Goal: Transaction & Acquisition: Obtain resource

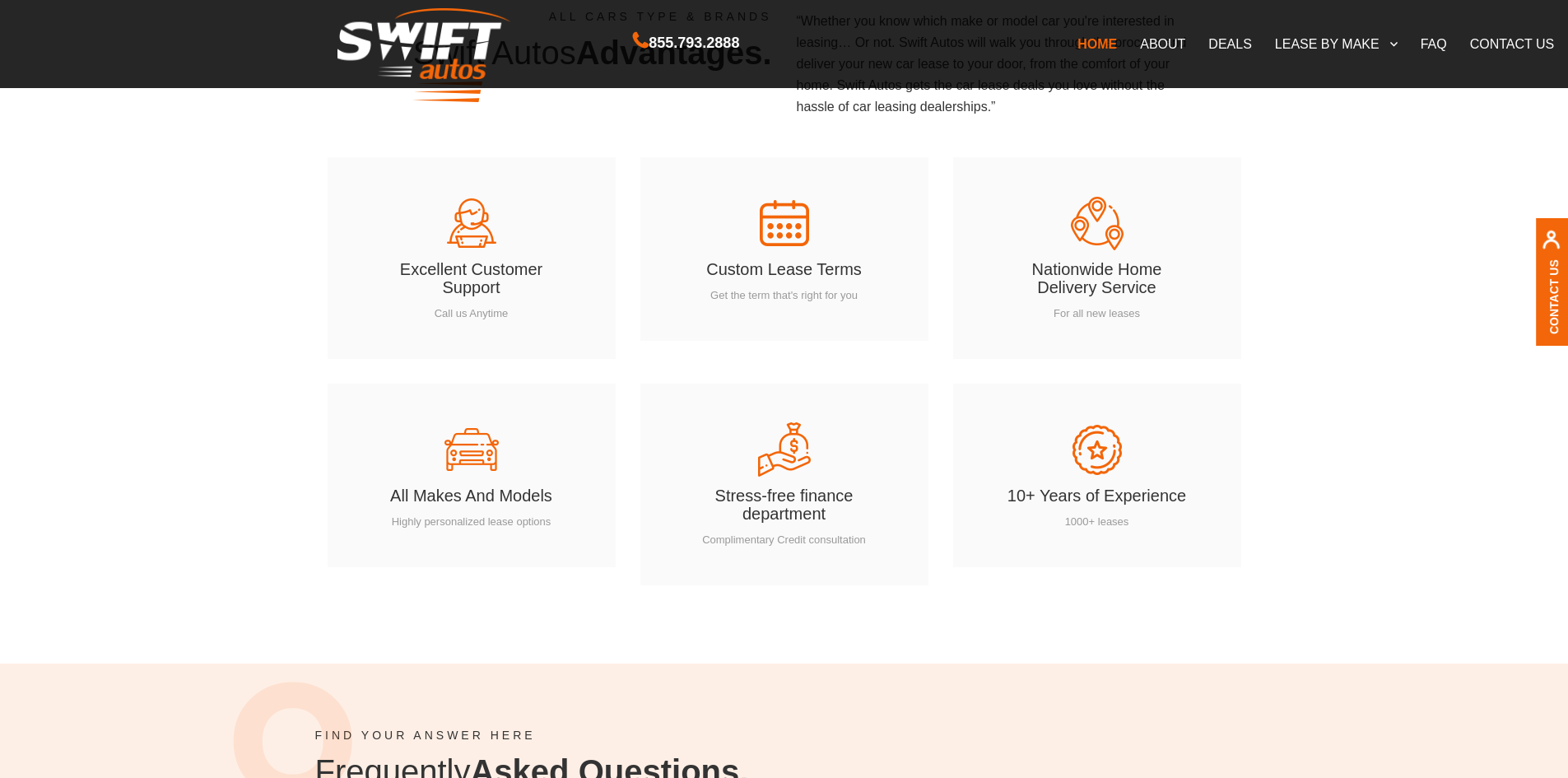
scroll to position [2304, 0]
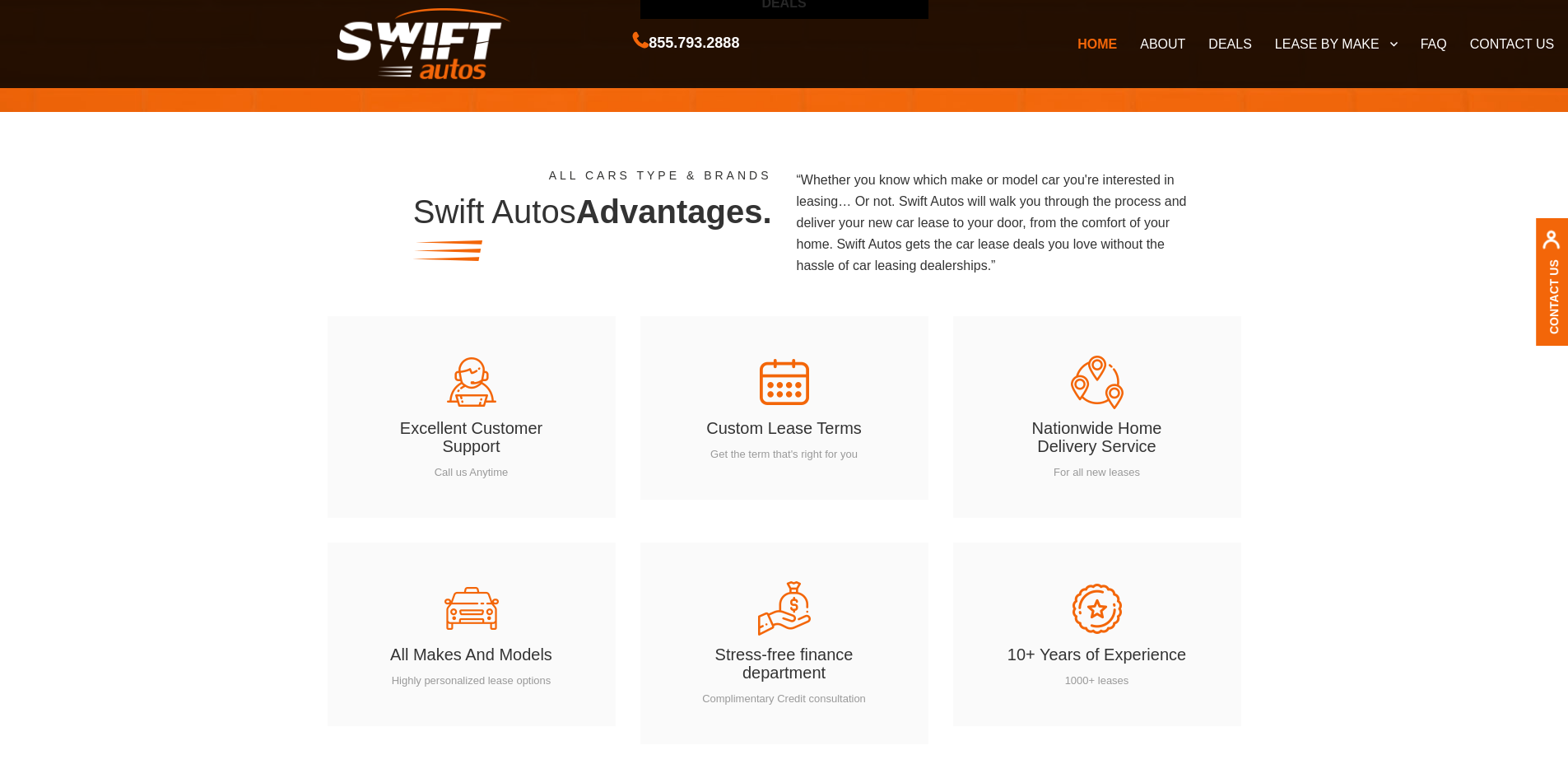
click at [1244, 44] on link "DEALS" at bounding box center [1230, 44] width 66 height 35
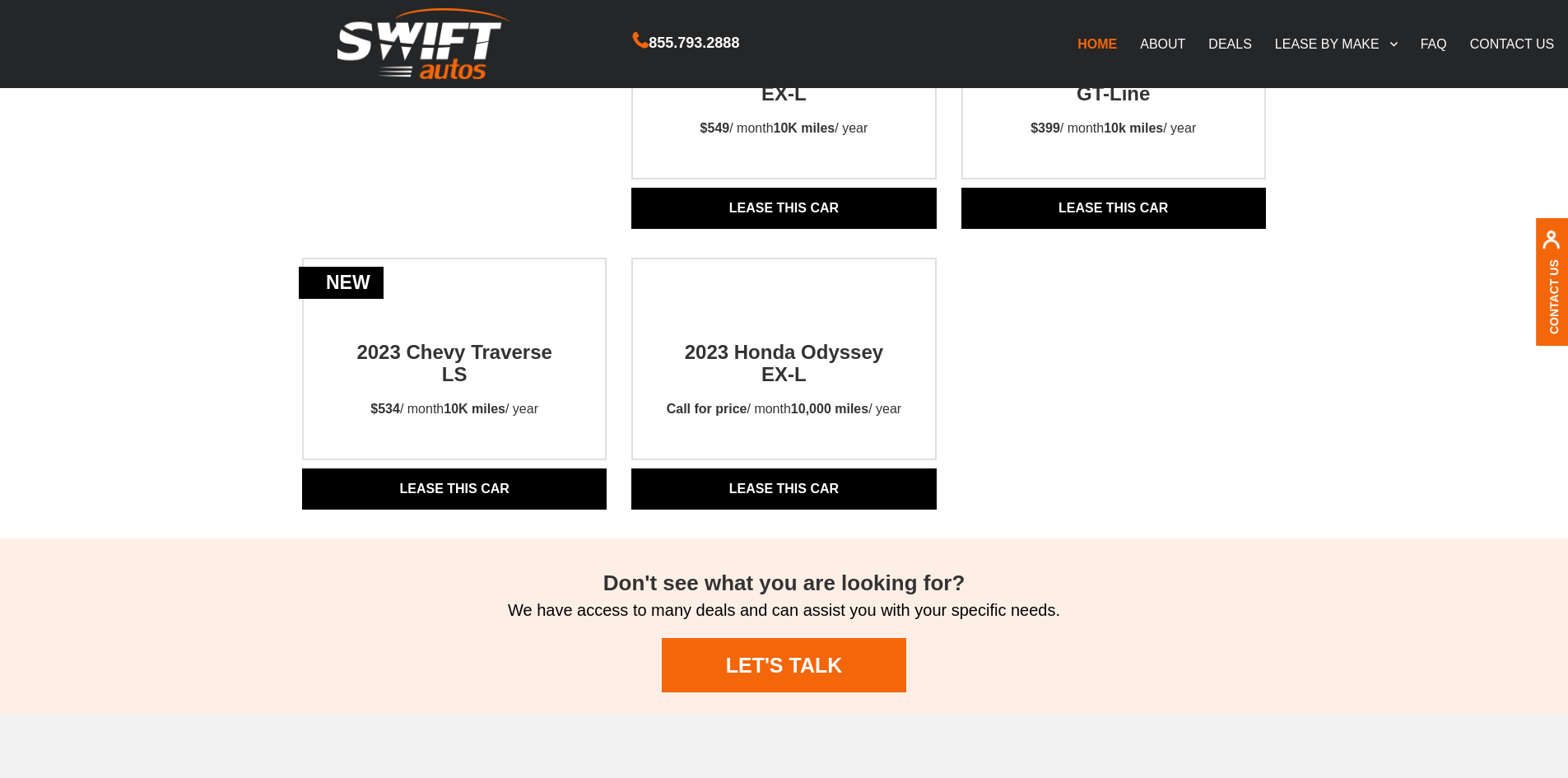
scroll to position [1646, 0]
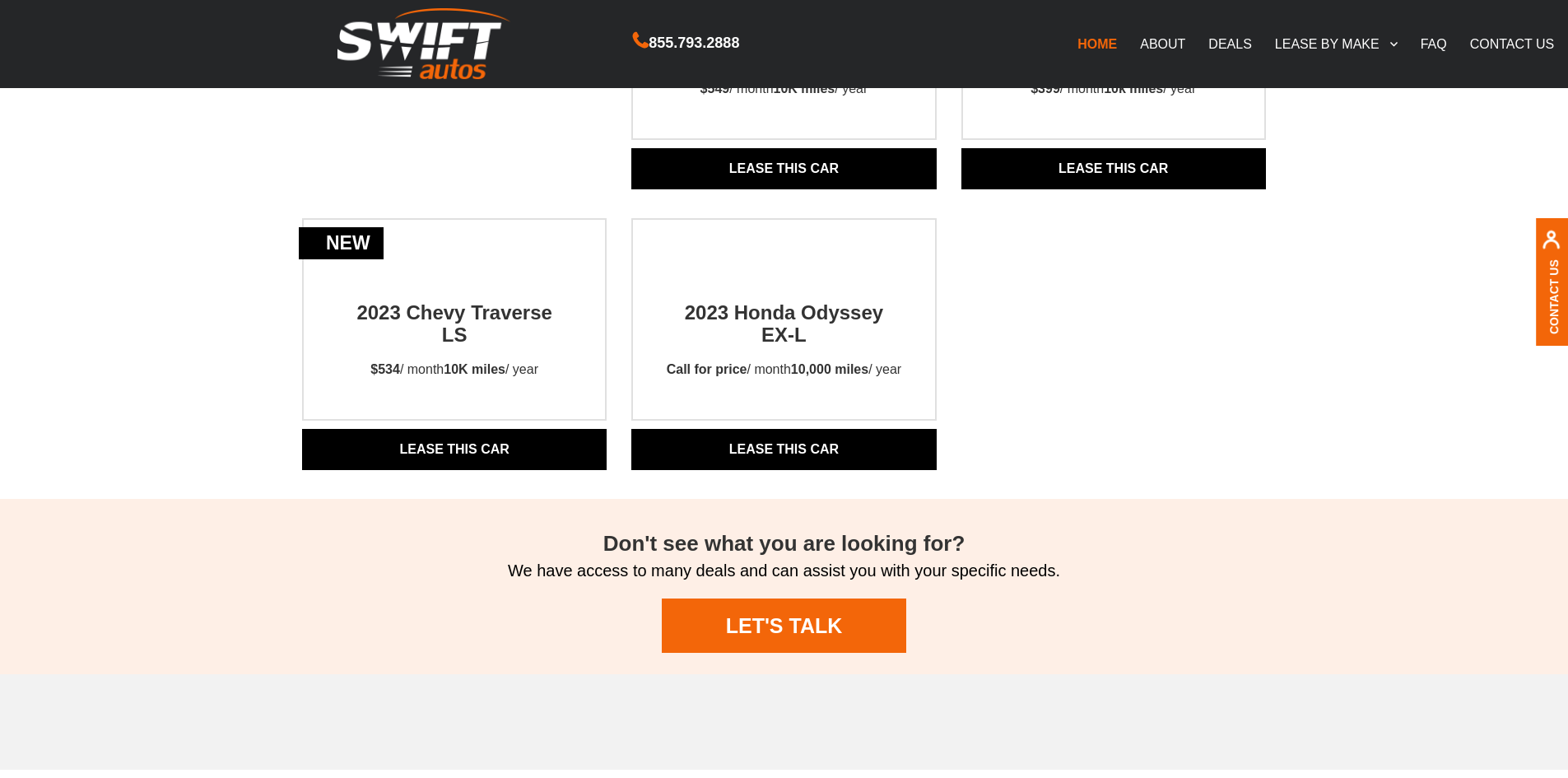
click at [645, 546] on h2 "Don't see what you are looking for?" at bounding box center [784, 543] width 1593 height 24
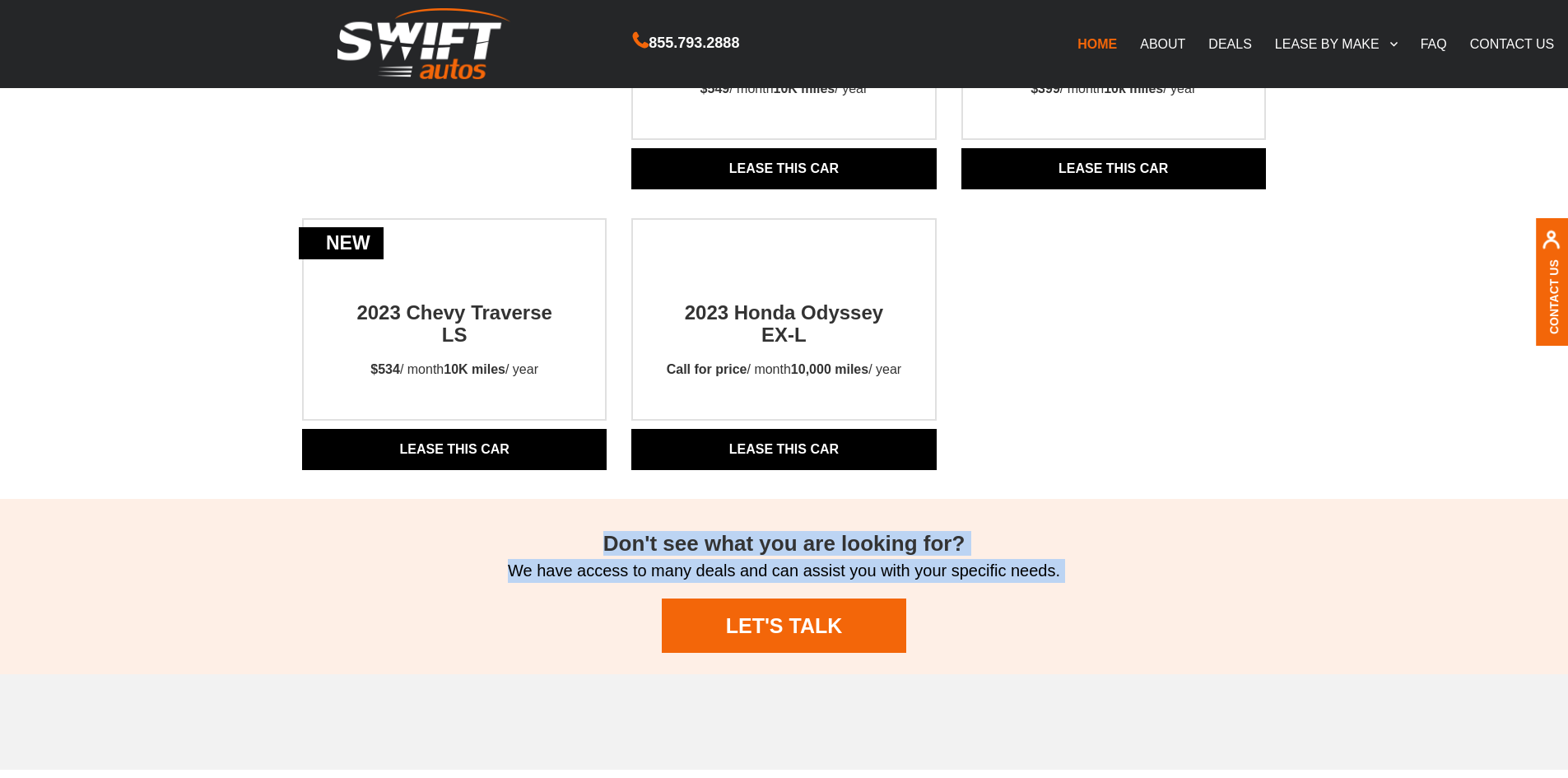
drag, startPoint x: 645, startPoint y: 546, endPoint x: 653, endPoint y: 574, distance: 29.1
click at [653, 574] on div "Don't see what you are looking for? We have access to many deals and can assist…" at bounding box center [784, 586] width 1593 height 175
click at [653, 574] on p "We have access to many deals and can assist you with your specific needs." at bounding box center [784, 571] width 1593 height 32
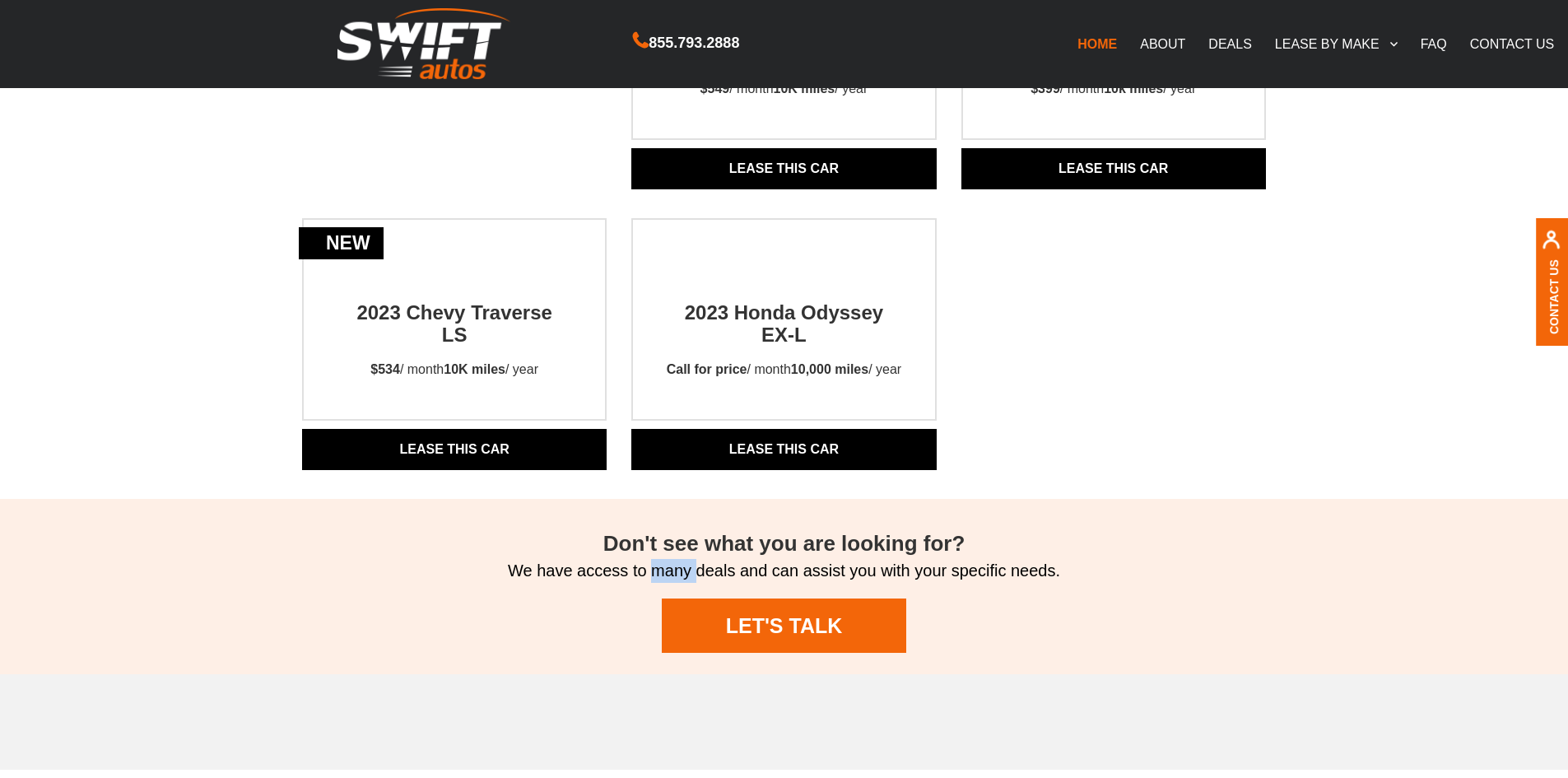
click at [653, 574] on p "We have access to many deals and can assist you with your specific needs." at bounding box center [784, 571] width 1593 height 32
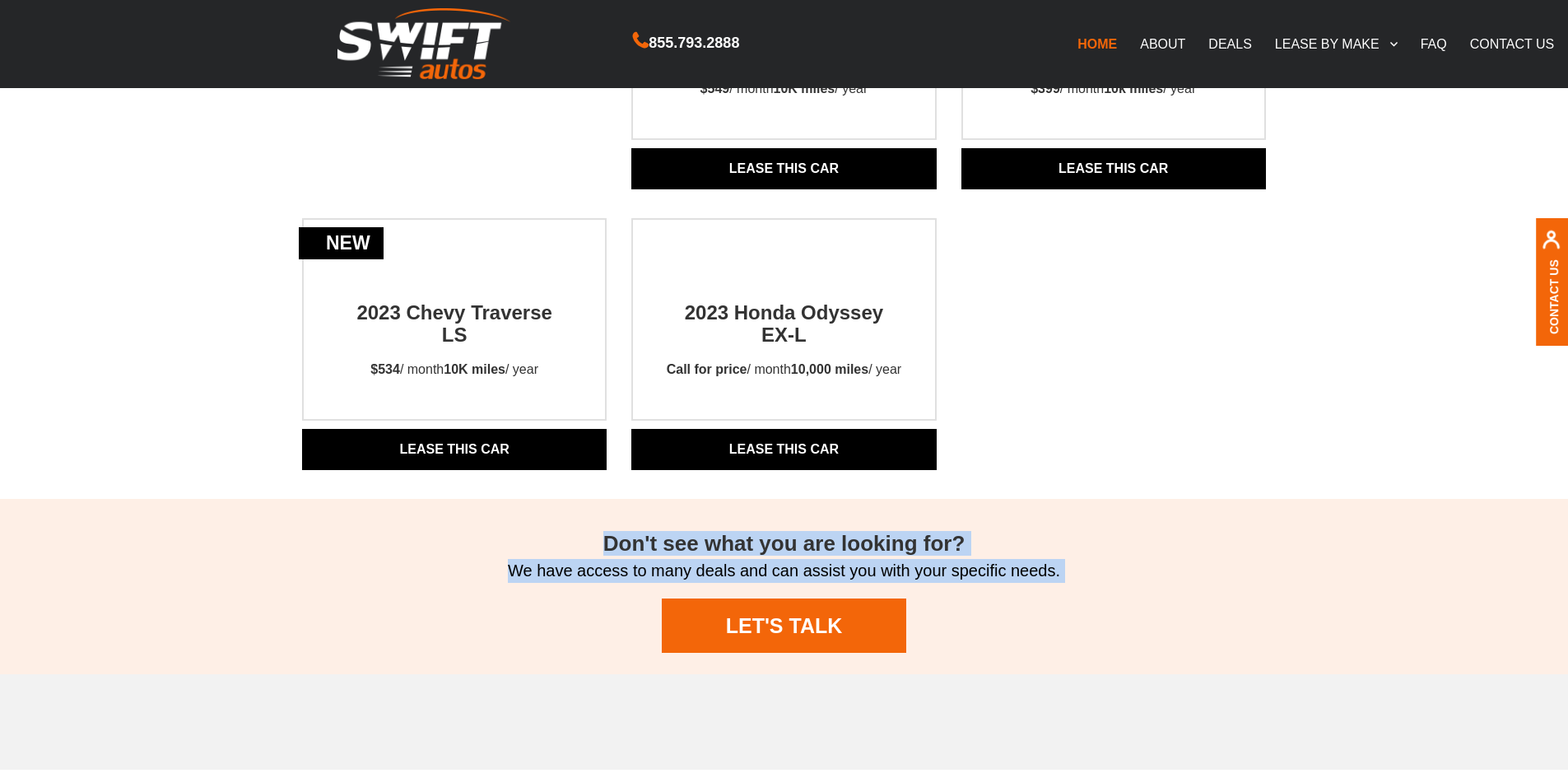
drag, startPoint x: 653, startPoint y: 574, endPoint x: 659, endPoint y: 532, distance: 42.4
click at [659, 532] on div "Don't see what you are looking for? We have access to many deals and can assist…" at bounding box center [784, 586] width 1593 height 175
